Goal: Task Accomplishment & Management: Manage account settings

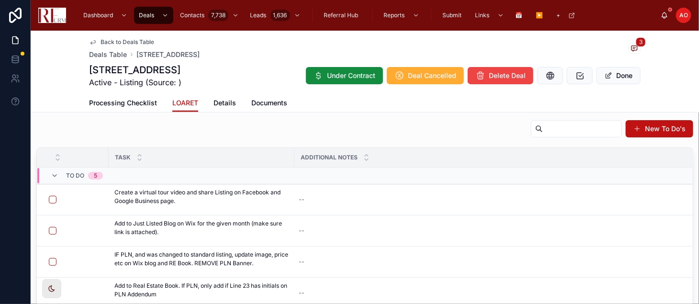
scroll to position [124, 0]
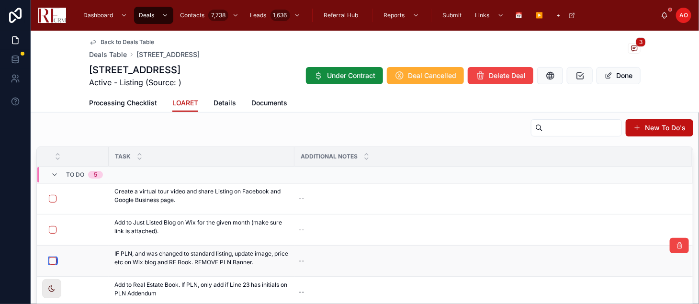
click at [49, 262] on button "button" at bounding box center [53, 261] width 8 height 8
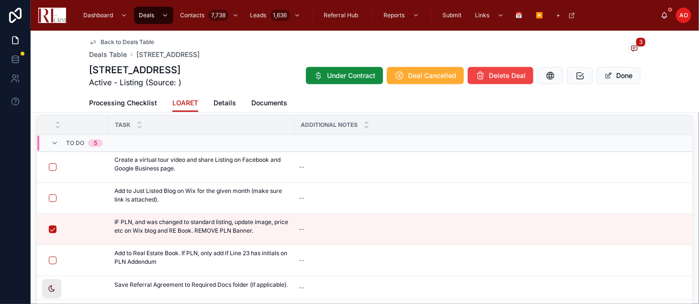
scroll to position [157, 0]
click at [54, 259] on button "button" at bounding box center [53, 260] width 8 height 8
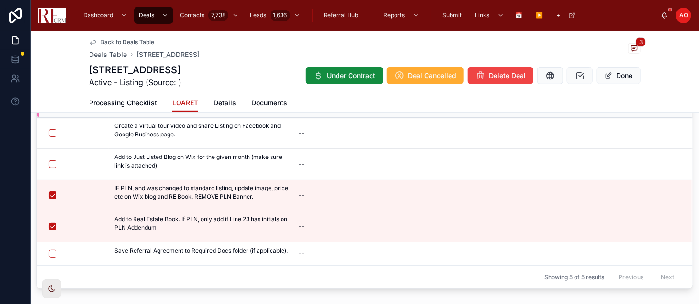
scroll to position [191, 0]
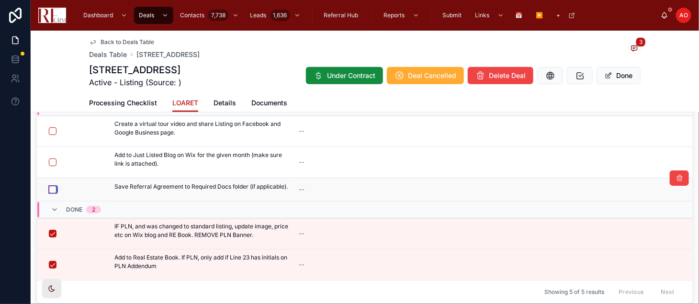
click at [55, 189] on button "button" at bounding box center [53, 190] width 8 height 8
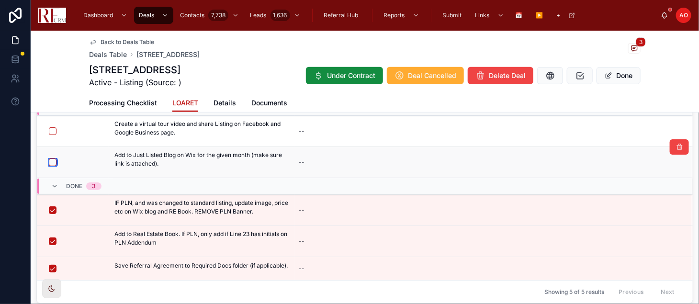
click at [53, 161] on button "button" at bounding box center [53, 162] width 8 height 8
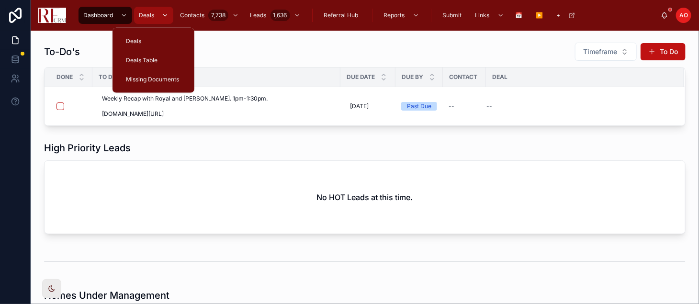
click at [163, 12] on icon "scrollable content" at bounding box center [165, 15] width 7 height 7
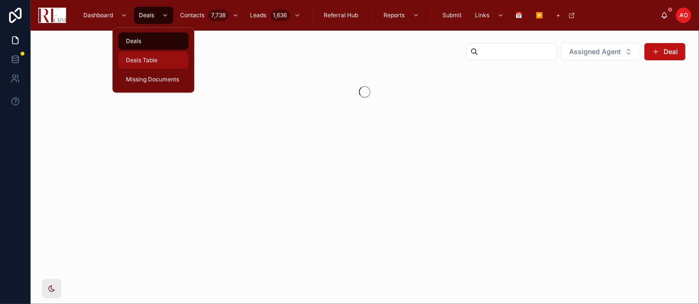
click at [155, 63] on span "Deals Table" at bounding box center [142, 60] width 32 height 8
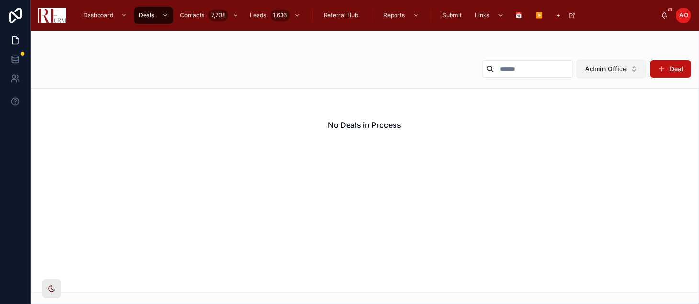
click at [630, 70] on button "Admin Office" at bounding box center [611, 69] width 69 height 18
click at [603, 104] on div "None" at bounding box center [611, 107] width 115 height 15
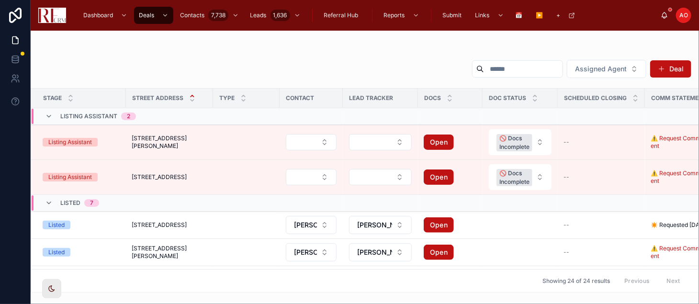
click at [498, 69] on input "text" at bounding box center [523, 68] width 79 height 13
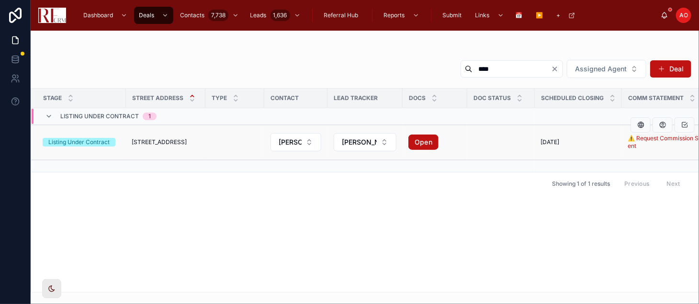
type input "****"
click at [176, 140] on span "[STREET_ADDRESS]" at bounding box center [159, 142] width 55 height 8
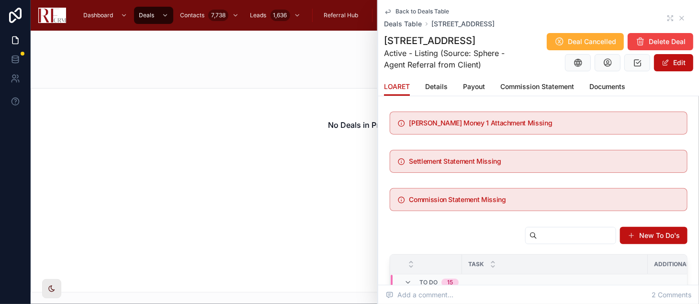
click at [657, 23] on div "Back to Deals Table Deals Table [STREET_ADDRESS]" at bounding box center [538, 18] width 309 height 21
click at [671, 20] on icon at bounding box center [672, 20] width 2 height 2
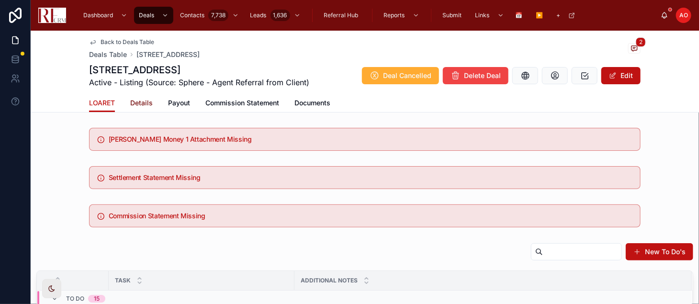
click at [136, 109] on link "Details" at bounding box center [141, 103] width 22 height 19
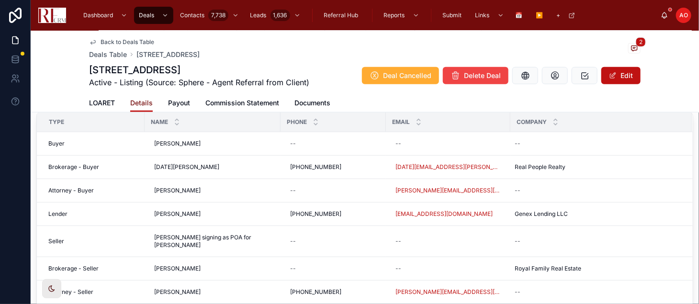
scroll to position [350, 0]
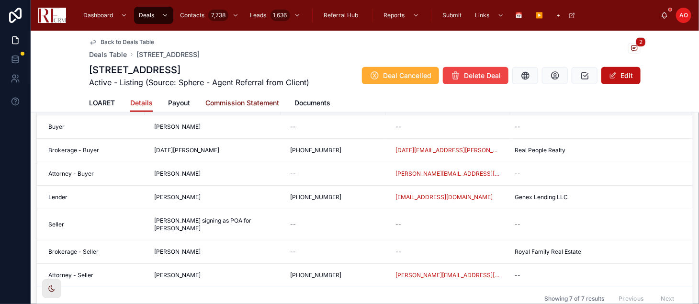
click at [229, 106] on span "Commission Statement" at bounding box center [242, 103] width 74 height 10
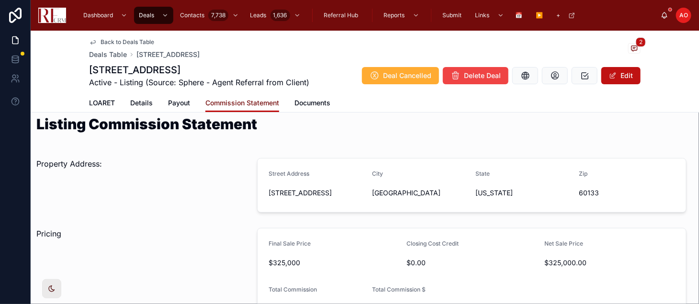
scroll to position [3, 0]
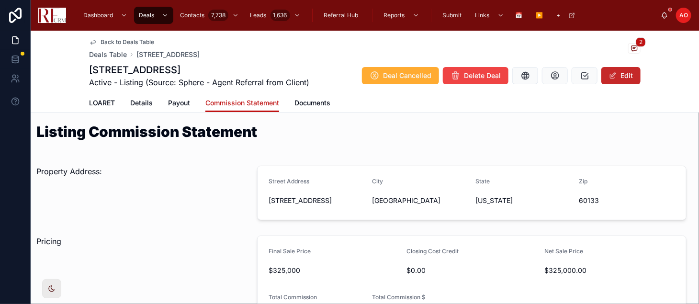
click at [625, 74] on button "Edit" at bounding box center [620, 75] width 39 height 17
